Goal: Task Accomplishment & Management: Use online tool/utility

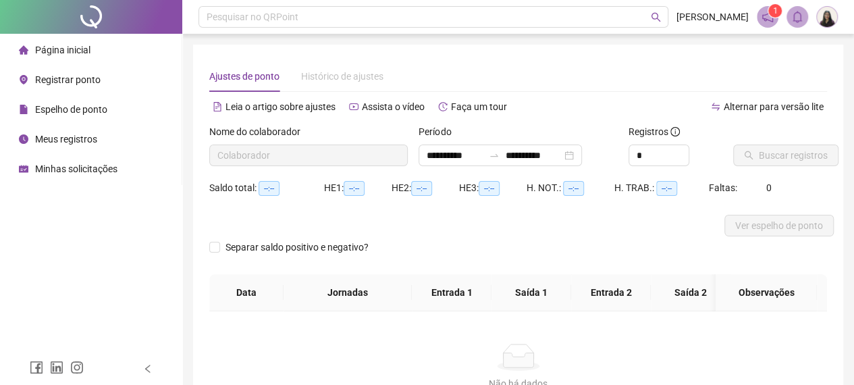
type input "**********"
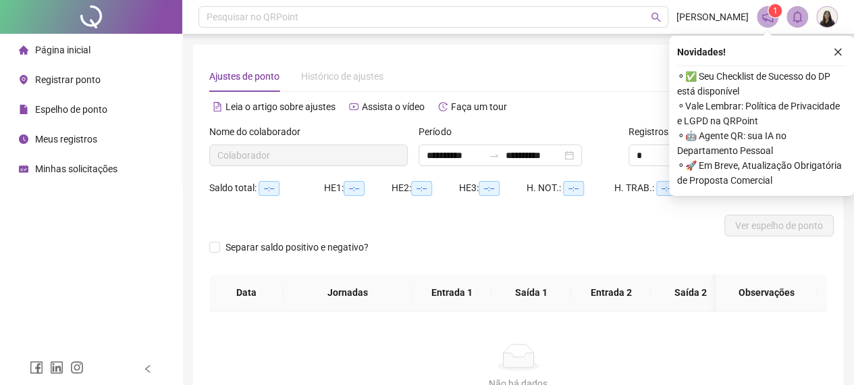
click at [72, 82] on span "Registrar ponto" at bounding box center [67, 79] width 65 height 11
click at [839, 53] on icon "close" at bounding box center [837, 52] width 7 height 7
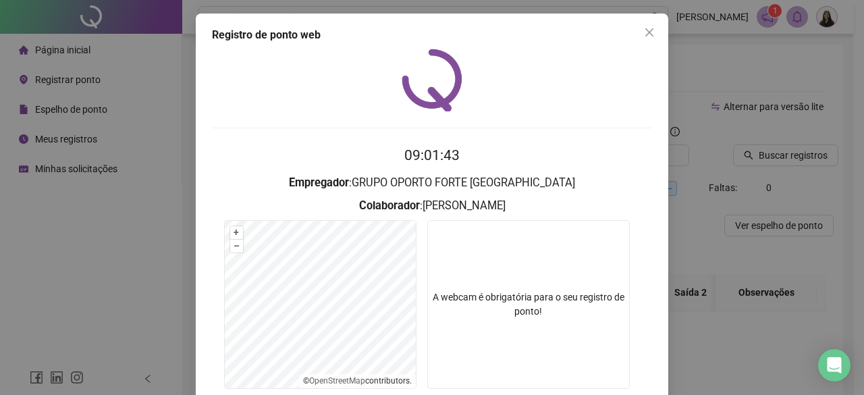
scroll to position [101, 0]
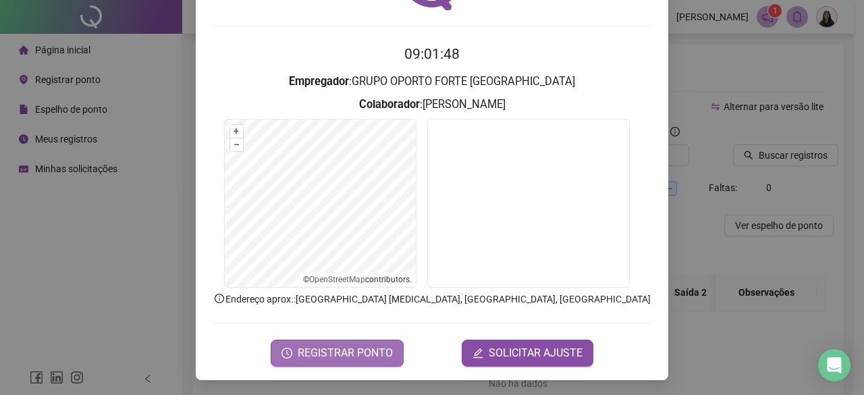
click at [328, 346] on span "REGISTRAR PONTO" at bounding box center [345, 353] width 95 height 16
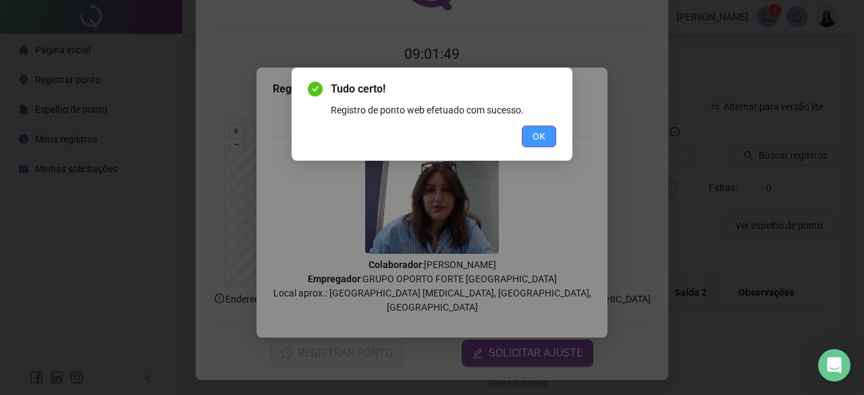
click at [549, 130] on button "OK" at bounding box center [539, 137] width 34 height 22
